Goal: Task Accomplishment & Management: Use online tool/utility

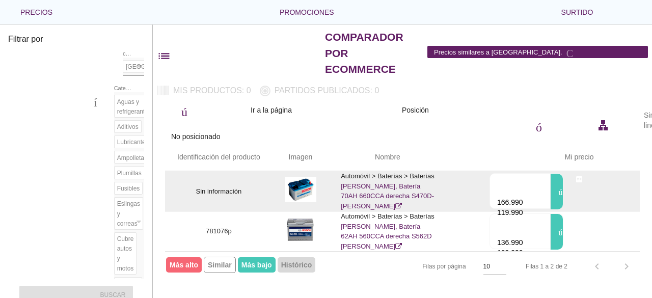
click at [482, 177] on h1 "registro manual de fibra adjuntar dinero 166.990 detener adjuntar dinero 119.99…" at bounding box center [526, 191] width 135 height 36
click at [523, 188] on font "detener" at bounding box center [518, 192] width 53 height 8
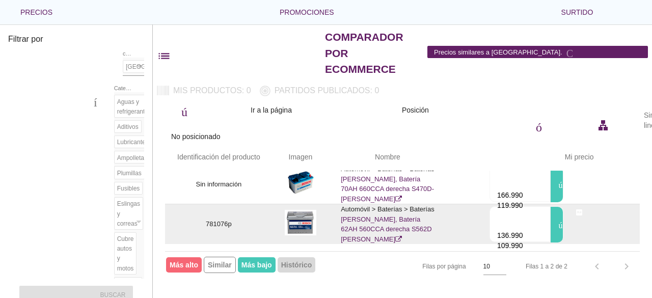
scroll to position [9, 0]
drag, startPoint x: 498, startPoint y: 213, endPoint x: 532, endPoint y: 212, distance: 33.1
click at [532, 212] on div "registro manual de fibra adjuntar dinero 136.990 detener adjuntar dinero 109.990" at bounding box center [519, 224] width 59 height 36
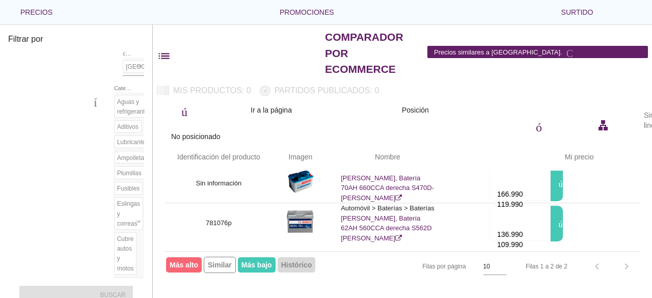
drag, startPoint x: 495, startPoint y: 222, endPoint x: 531, endPoint y: 222, distance: 35.1
click at [531, 222] on div "Identificación del producto Imagen Nombre flecha_arriba Mi precio flecha_arriba…" at bounding box center [402, 197] width 474 height 109
click at [525, 280] on div "Filtrar por almacenar París comercio electrónico categoría Aguas y refrigerante…" at bounding box center [402, 160] width 499 height 273
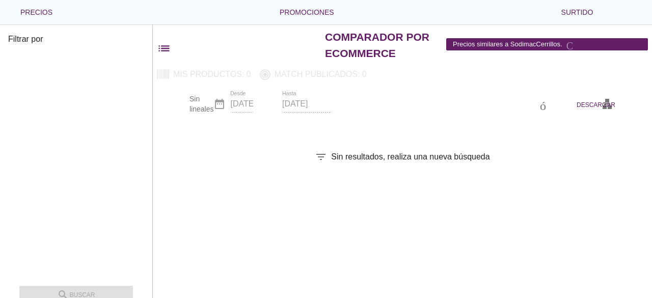
checkbox input "false"
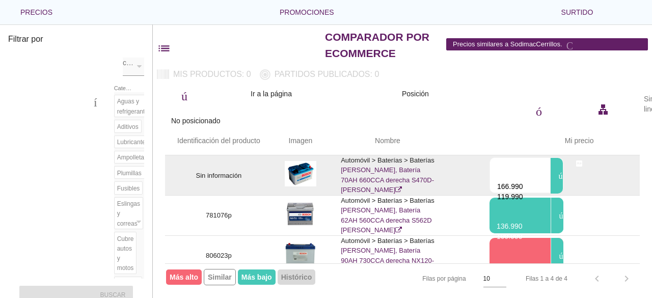
scroll to position [51, 0]
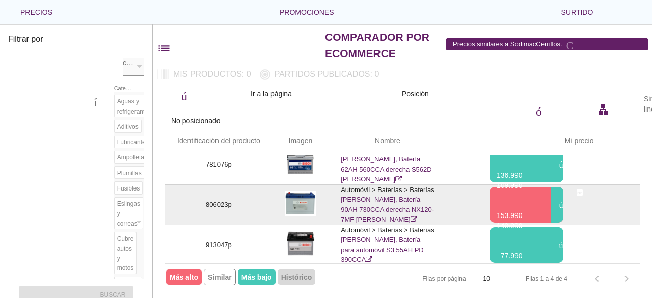
click at [477, 194] on h1 "registro manual de fibra adjuntar dinero 153.990 detener adjuntar dinero 149.99…" at bounding box center [526, 205] width 135 height 36
click at [478, 198] on h1 "registro manual de fibra adjuntar dinero 153.990 detener adjuntar dinero 149.99…" at bounding box center [526, 205] width 135 height 36
click at [561, 200] on font "público" at bounding box center [577, 204] width 53 height 8
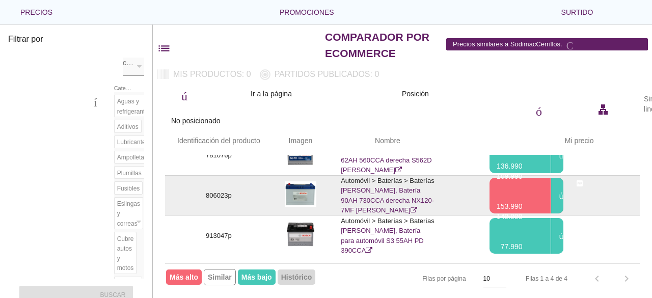
scroll to position [61, 0]
click at [532, 192] on font "detener" at bounding box center [518, 196] width 53 height 8
click at [513, 202] on font "153.990" at bounding box center [509, 206] width 26 height 8
click at [229, 191] on font "806023p" at bounding box center [219, 195] width 26 height 8
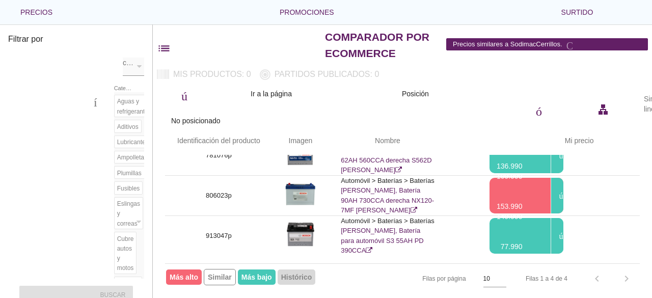
click at [629, 277] on div "Filas 1 a 4 de 4 chevron_left chevron_right" at bounding box center [576, 278] width 126 height 24
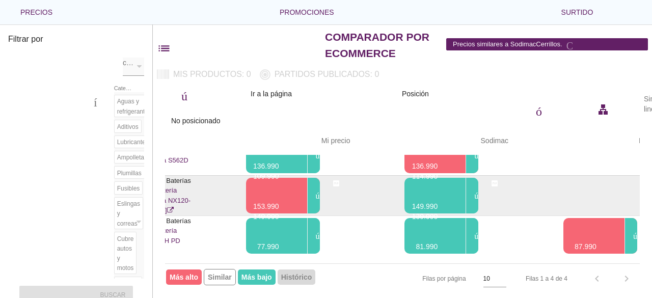
scroll to position [61, 233]
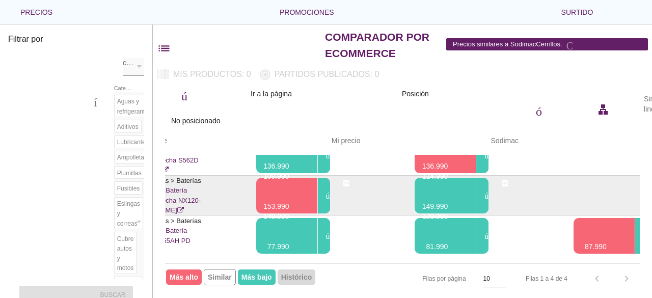
click at [444, 193] on font "estrella" at bounding box center [447, 196] width 61 height 8
click at [463, 192] on font "estrella" at bounding box center [447, 196] width 61 height 8
click at [482, 190] on font "público" at bounding box center [502, 194] width 53 height 8
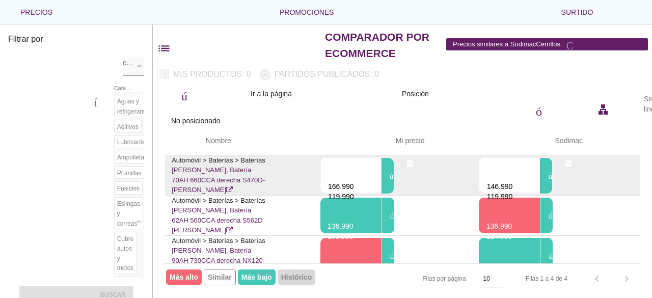
scroll to position [0, 170]
click at [389, 174] on font "público" at bounding box center [407, 175] width 53 height 8
click at [546, 175] on font "público" at bounding box center [565, 175] width 53 height 8
